Goal: Information Seeking & Learning: Learn about a topic

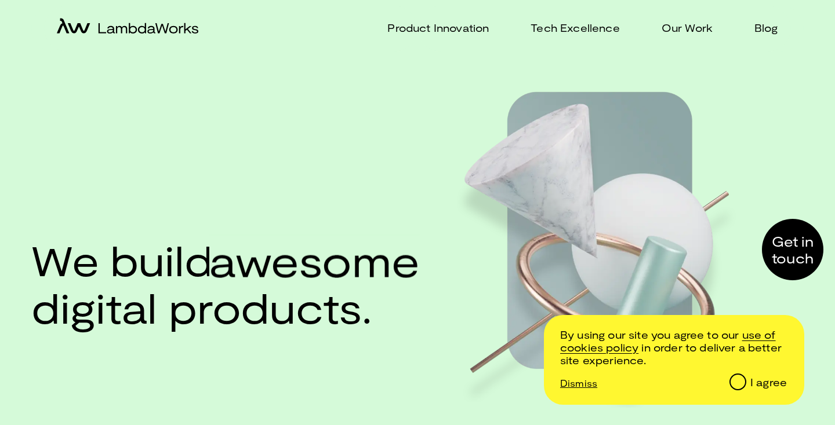
click at [784, 26] on div "Product Innovation Tech Excellence Our Work Blog" at bounding box center [603, 29] width 373 height 46
click at [778, 26] on div "Product Innovation Tech Excellence Our Work Blog" at bounding box center [603, 29] width 373 height 46
click at [767, 27] on p "Blog" at bounding box center [766, 28] width 24 height 17
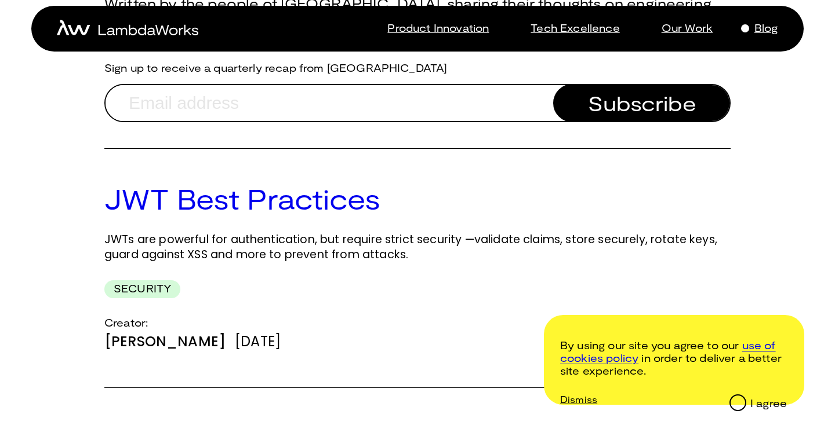
scroll to position [159, 0]
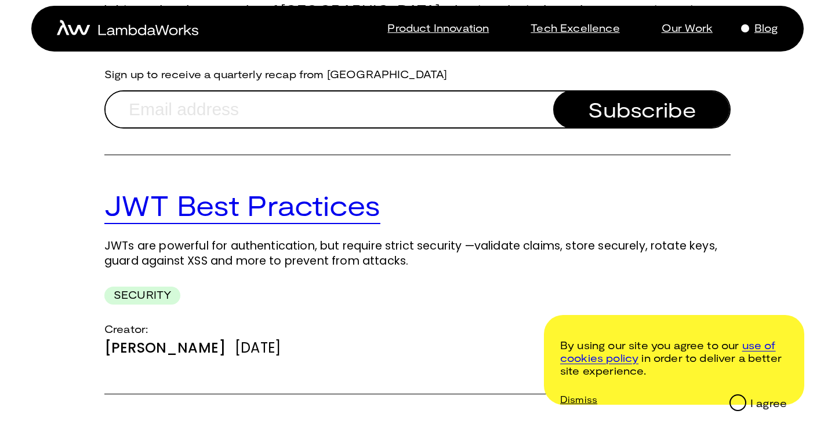
click at [294, 210] on link "JWT Best Practices" at bounding box center [242, 205] width 276 height 34
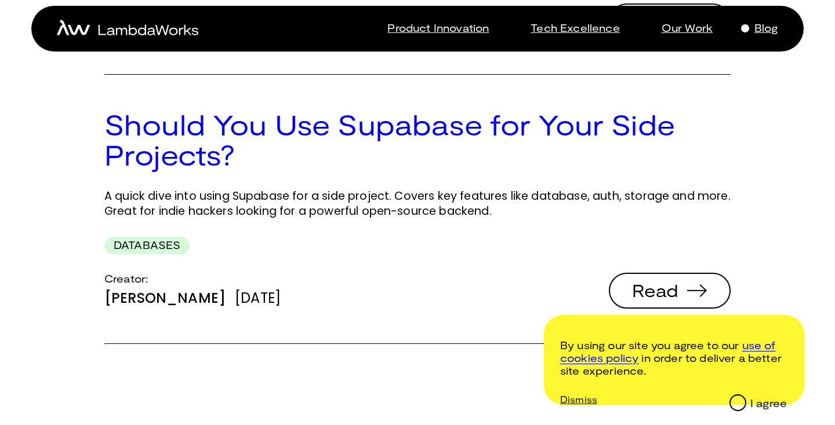
scroll to position [484, 0]
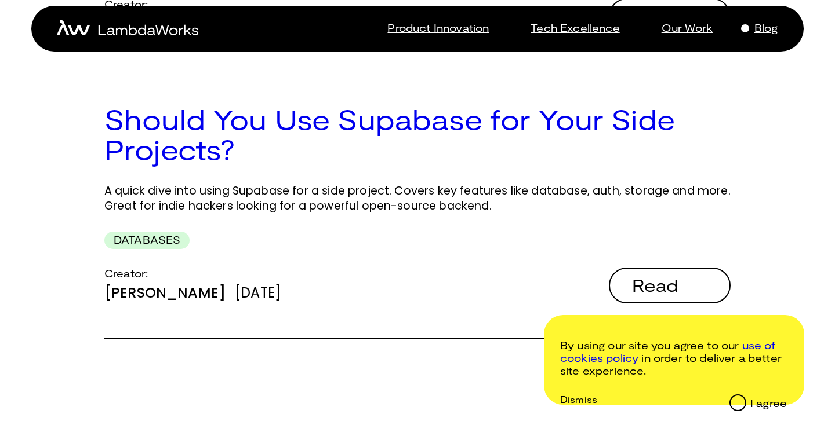
click at [660, 284] on span "Read" at bounding box center [655, 284] width 46 height 17
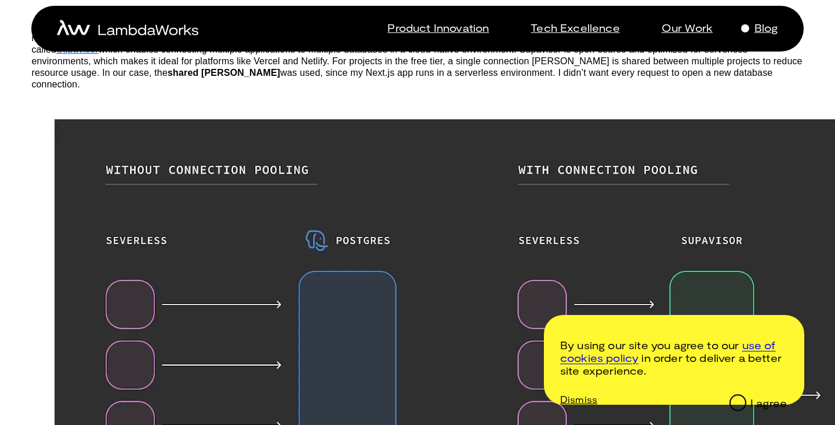
scroll to position [661, 0]
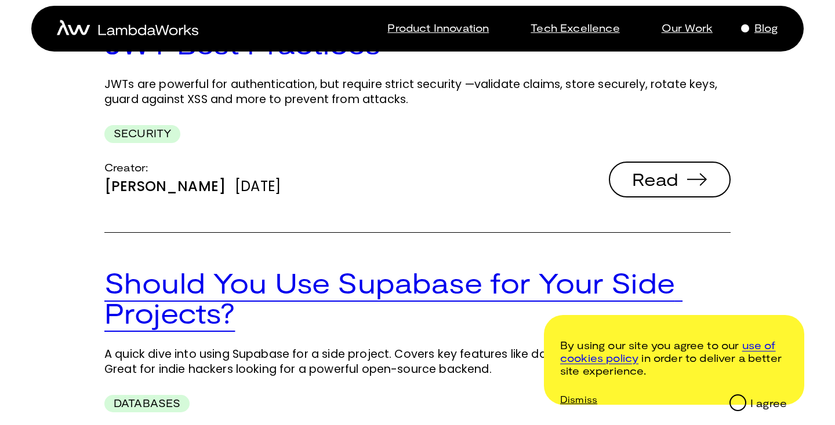
scroll to position [276, 0]
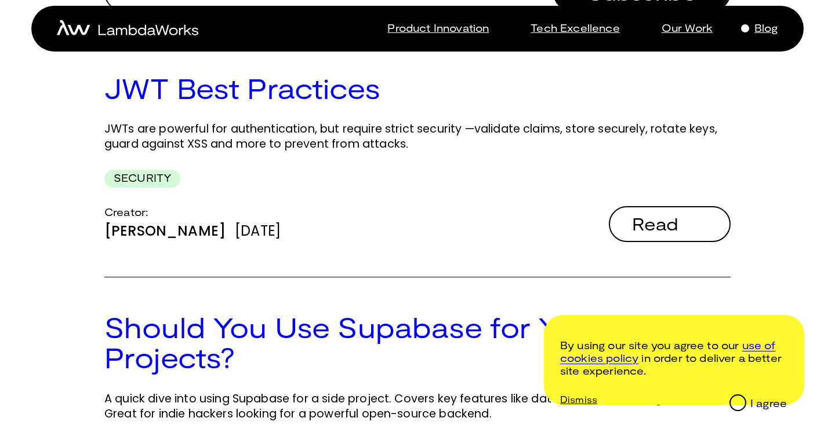
click at [654, 231] on span "Read" at bounding box center [655, 223] width 46 height 17
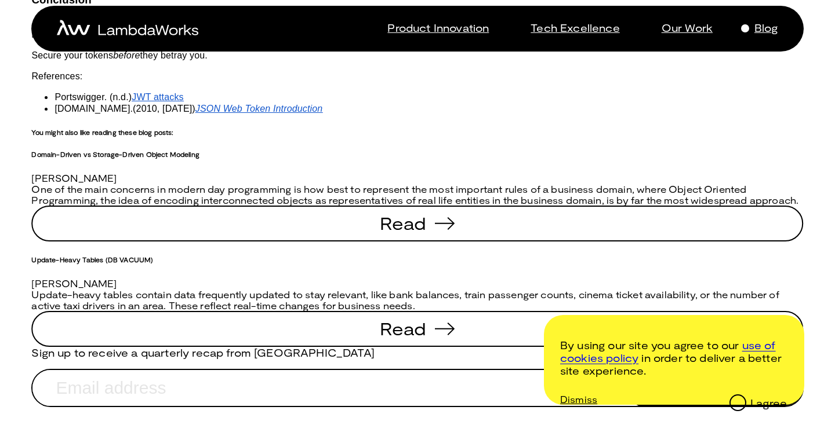
scroll to position [1302, 0]
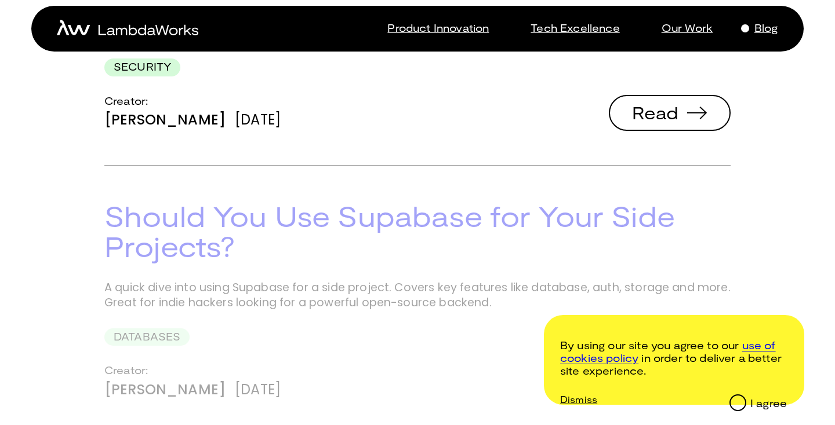
scroll to position [428, 0]
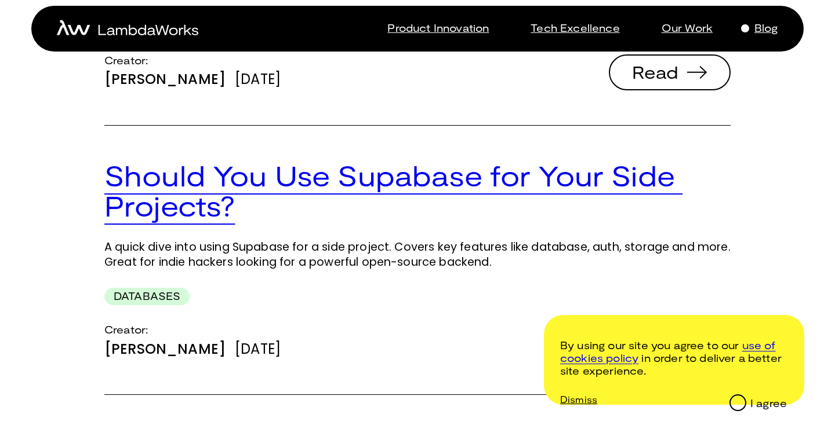
click at [178, 199] on link "Should You Use Supabase for Your Side Projects?" at bounding box center [393, 191] width 578 height 64
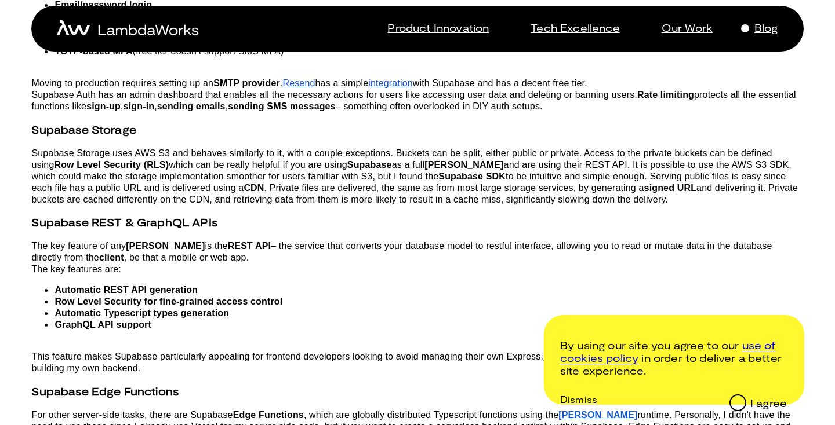
scroll to position [1379, 0]
click at [753, 26] on link "Blog" at bounding box center [759, 28] width 38 height 34
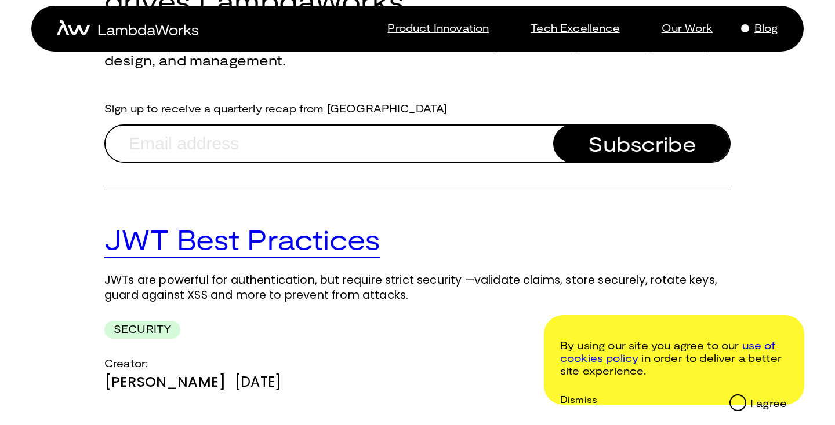
scroll to position [220, 0]
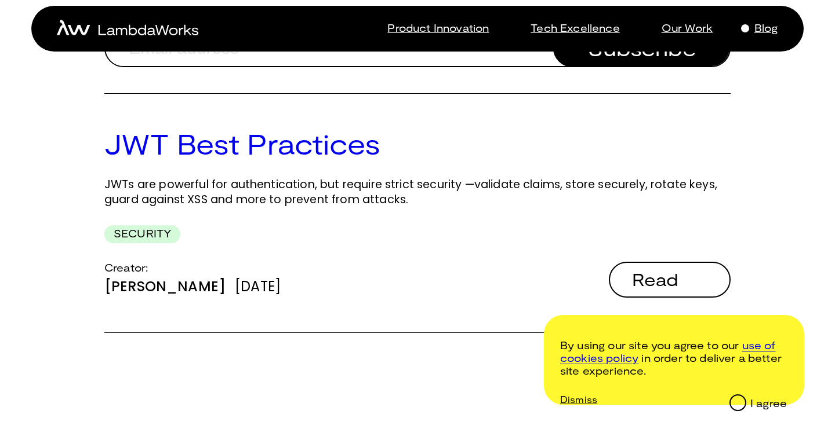
click at [651, 278] on span "Read" at bounding box center [655, 279] width 46 height 17
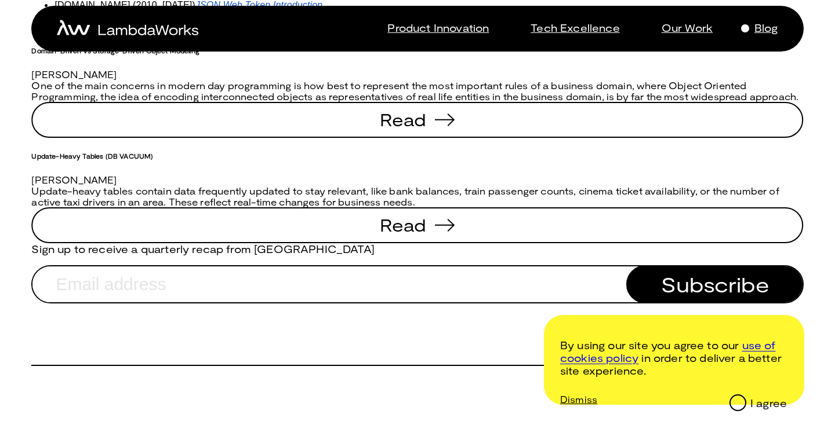
scroll to position [1401, 0]
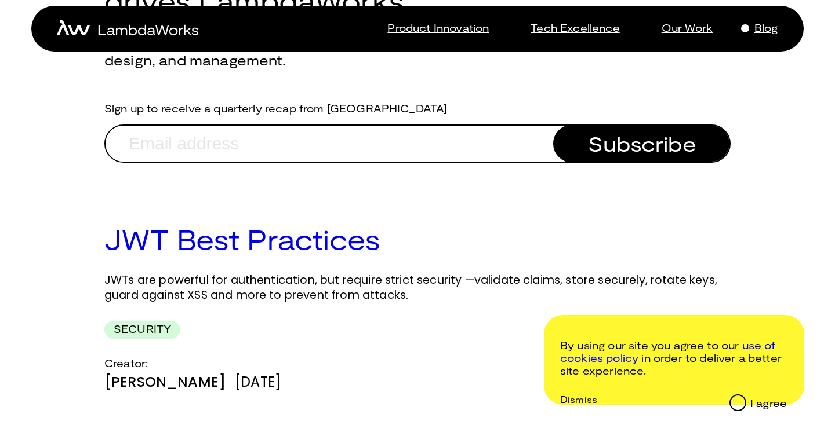
scroll to position [128, 0]
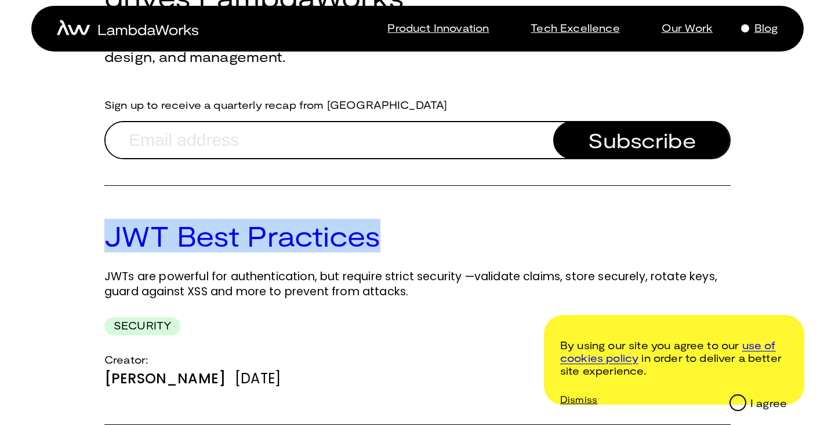
drag, startPoint x: 95, startPoint y: 232, endPoint x: 416, endPoint y: 233, distance: 321.1
copy link "JWT Best Practices"
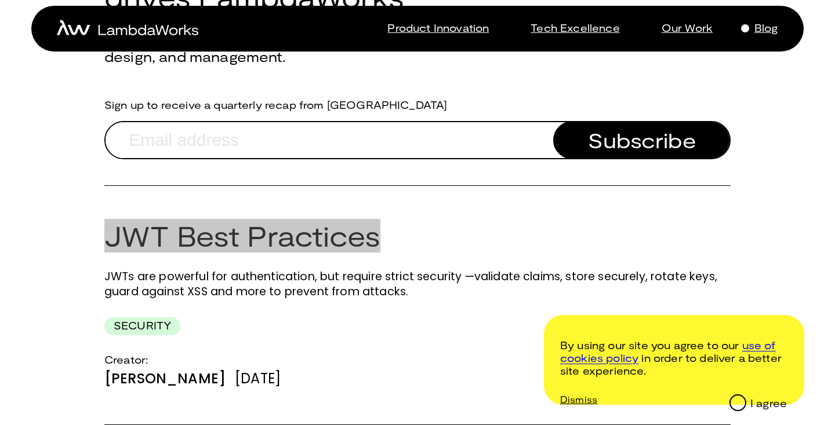
drag, startPoint x: 333, startPoint y: 392, endPoint x: 618, endPoint y: 217, distance: 335.4
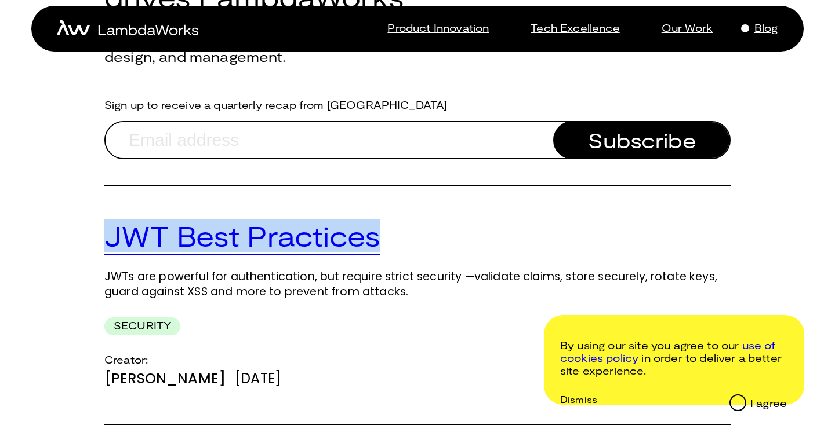
click at [231, 236] on link "JWT Best Practices" at bounding box center [242, 236] width 276 height 34
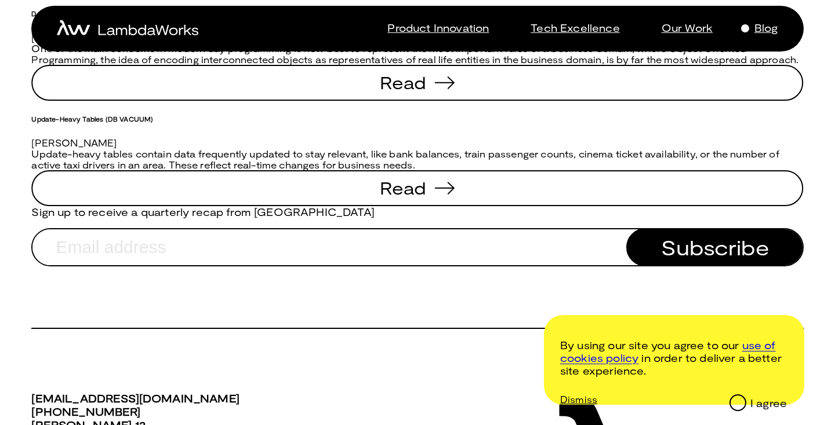
scroll to position [1443, 0]
drag, startPoint x: 104, startPoint y: 97, endPoint x: 599, endPoint y: 103, distance: 495.0
copy strong "Validate All Claims — Don’t Just Decode, Enforce"
